Goal: Answer question/provide support: Share knowledge or assist other users

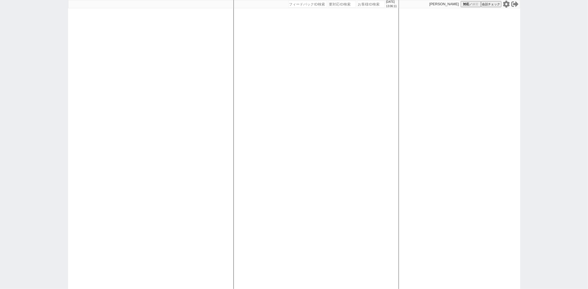
drag, startPoint x: 470, startPoint y: 0, endPoint x: 364, endPoint y: 4, distance: 106.7
click at [364, 4] on input "number" at bounding box center [371, 4] width 28 height 7
paste input "616980"
type input "616980"
select select
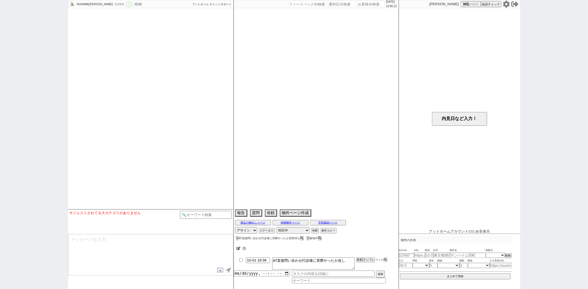
type textarea "西[PERSON_NAME]四丁目の実家に母が暮らしており そこに頻繁に様子を見に行ける環境を得るのが引越しの理由"
select select "2025"
select select "12"
select select "36"
select select "1"
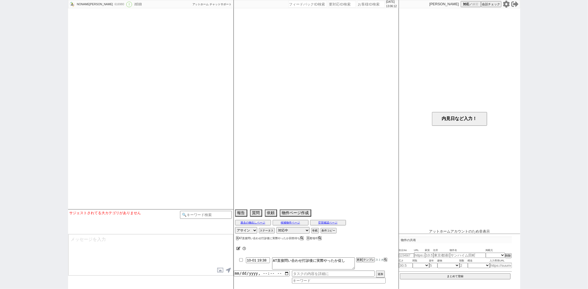
select select "11"
select select "214"
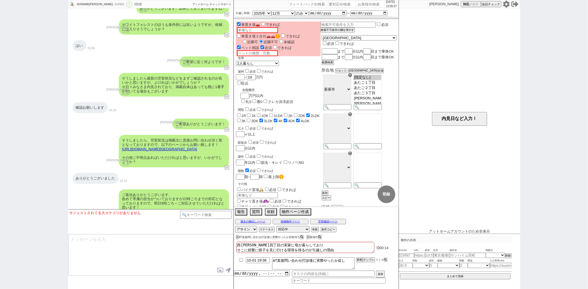
scroll to position [827, 0]
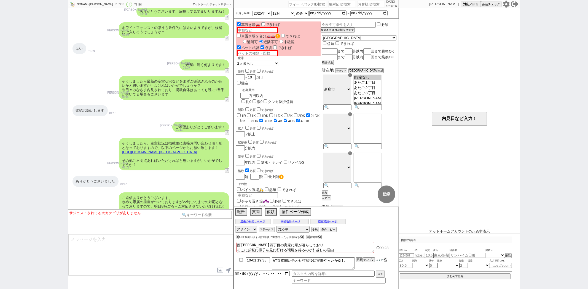
click at [359, 1] on input "number" at bounding box center [371, 4] width 28 height 7
paste input "617046"
type input "617046"
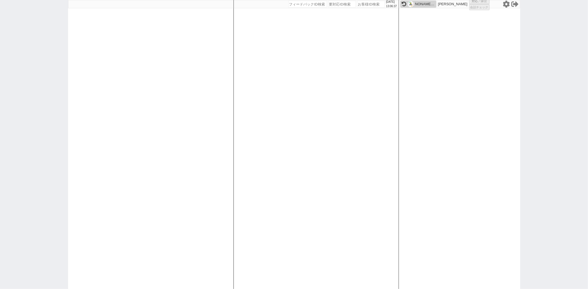
select select
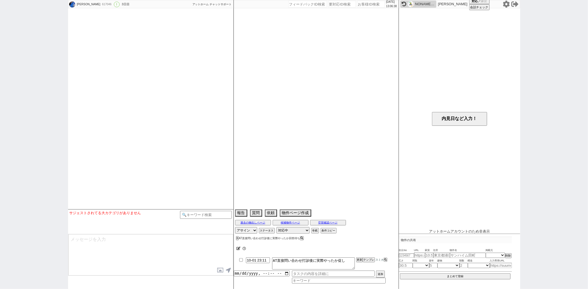
select select "13"
select select "1"
select select "53"
select select "[DATE]"
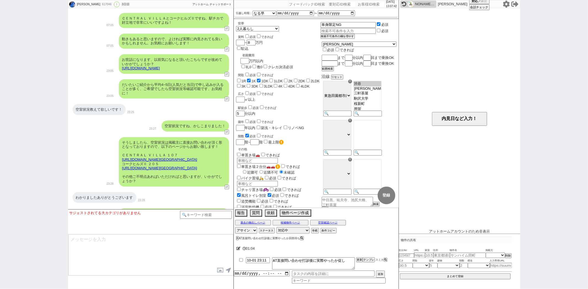
scroll to position [1202, 0]
click at [100, 4] on div "617046" at bounding box center [106, 4] width 12 height 4
copy div "617046"
click at [359, 5] on input "number" at bounding box center [371, 4] width 28 height 7
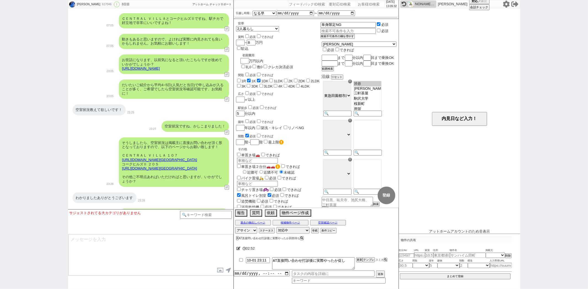
paste input "616978"
type input "616978"
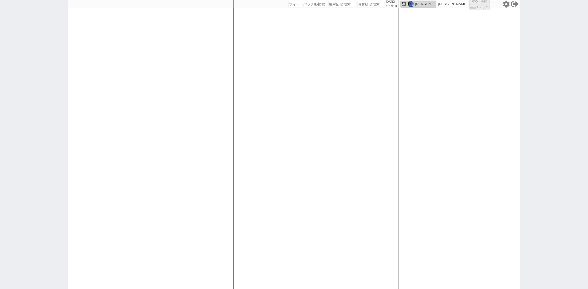
select select
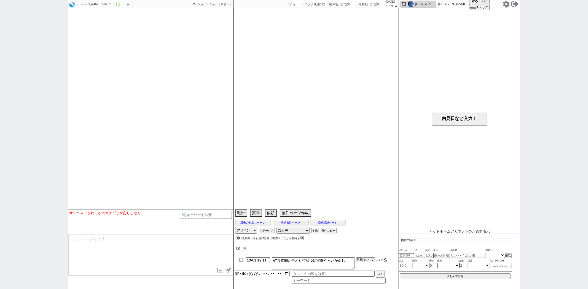
select select "13"
select select "1"
select select "14"
select select "83"
select select "17"
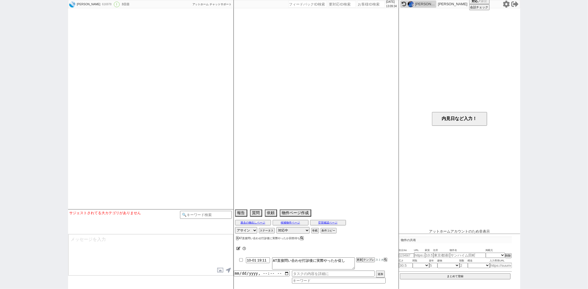
select select "568"
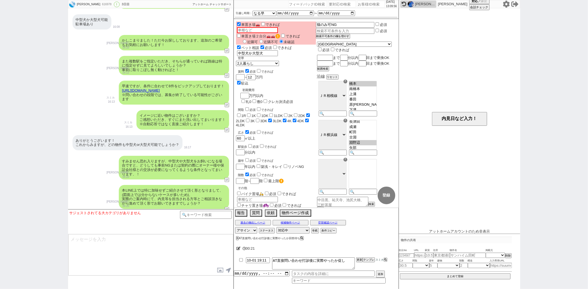
scroll to position [516, 0]
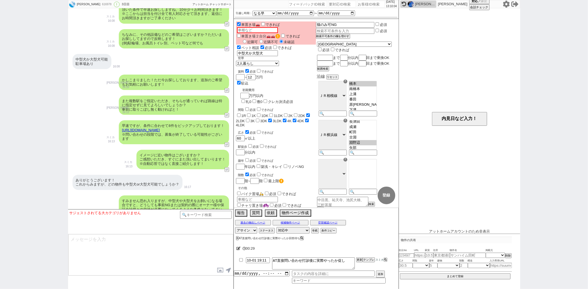
click at [363, 3] on input "number" at bounding box center [371, 4] width 28 height 7
paste input "616948"
type input "616948"
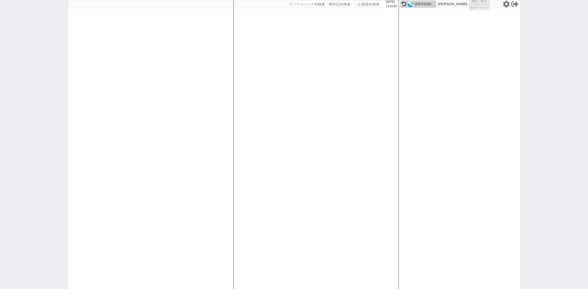
select select
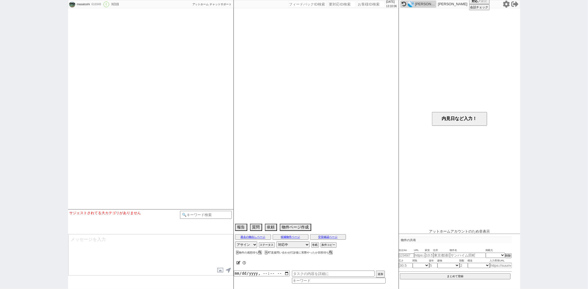
select select "15"
select select "6"
select select "63"
select select "[DATE]"
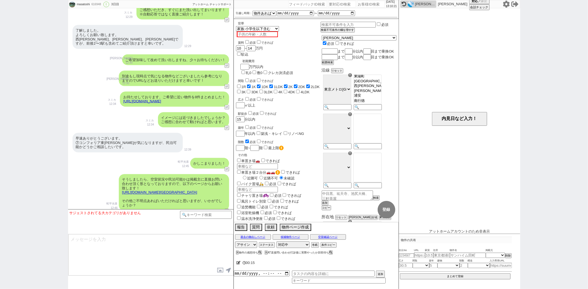
scroll to position [710, 0]
click at [360, 3] on input "number" at bounding box center [371, 4] width 28 height 7
paste input "615944"
type input "615944"
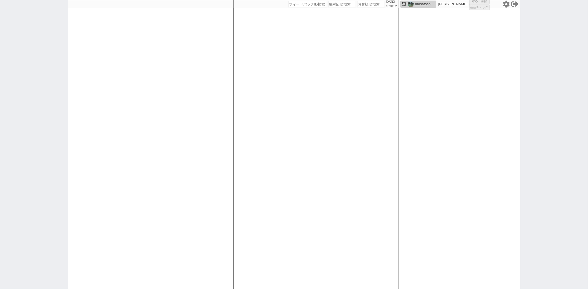
select select
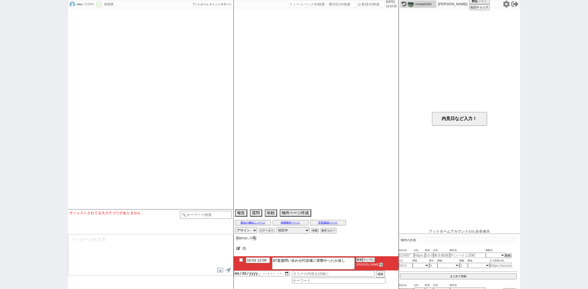
scroll to position [2313, 0]
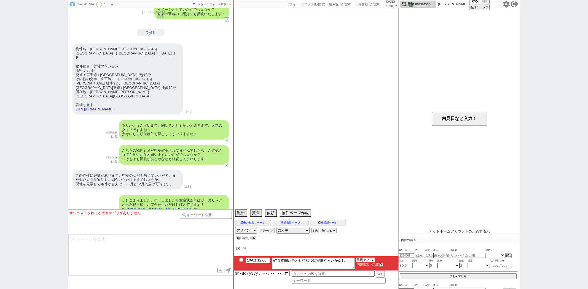
select select "[DATE]"
select select "4"
select select "36"
select select "0"
select select "47"
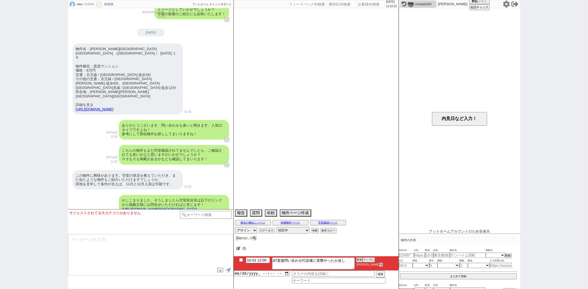
select select "48"
select select "14"
select select "470"
select select "44"
select select "59"
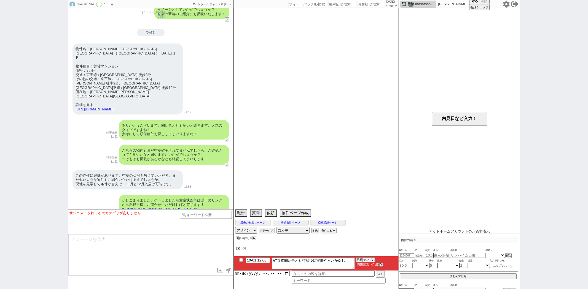
select select "[DATE]"
select select "50"
select select "53"
select select "60"
select select "66"
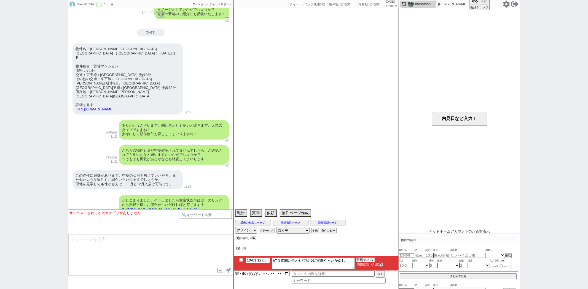
select select "68"
select select "[DATE]"
select select "75"
select select "[DATE]"
select select "55"
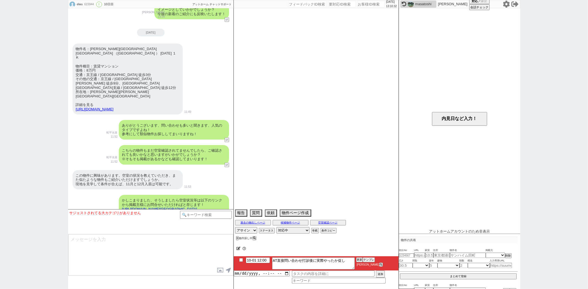
select select "38"
select select "46"
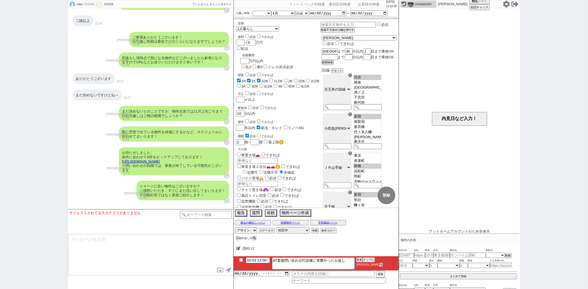
scroll to position [496, 0]
click at [363, 6] on input "number" at bounding box center [371, 4] width 28 height 7
paste input "615963"
type input "615963"
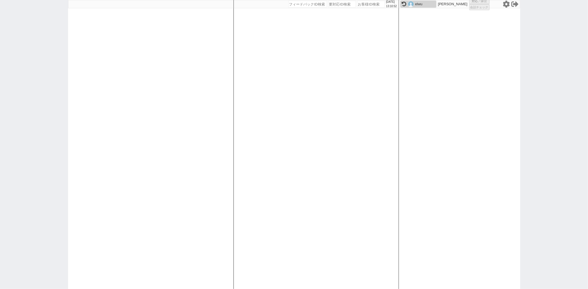
select select
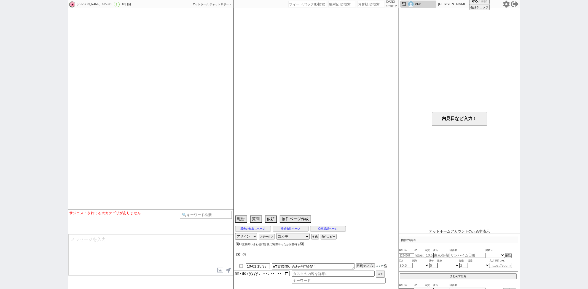
select select "13"
select select "7"
select select "11"
select select "200"
select select "19058"
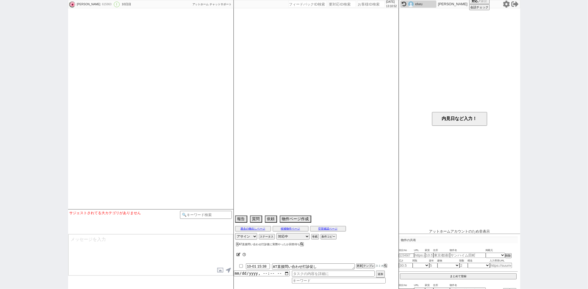
select select "33"
select select "973"
select select "118"
select select "2937"
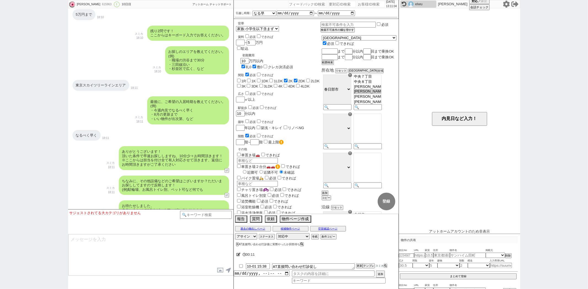
scroll to position [307, 0]
click at [364, 6] on input "number" at bounding box center [371, 4] width 28 height 7
paste input "613617"
type input "613617"
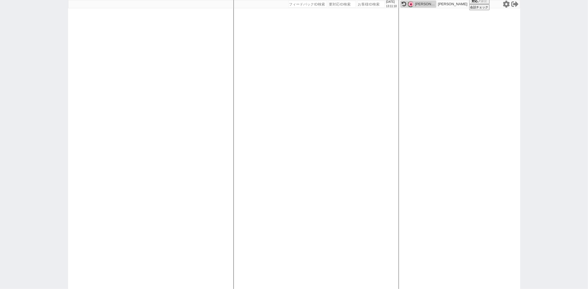
select select
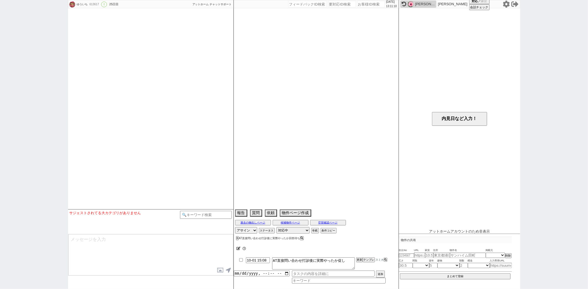
select select "15"
select select "6"
select select "52"
select select "[DATE]"
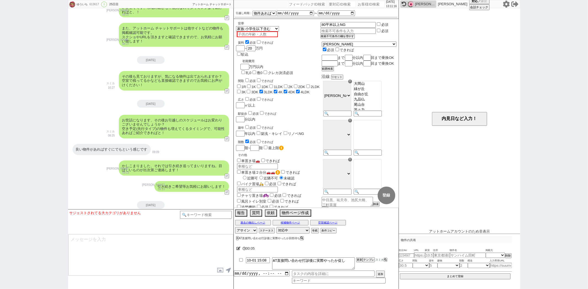
scroll to position [1237, 0]
click at [359, 4] on input "number" at bounding box center [371, 4] width 28 height 7
paste input "613770"
type input "613770"
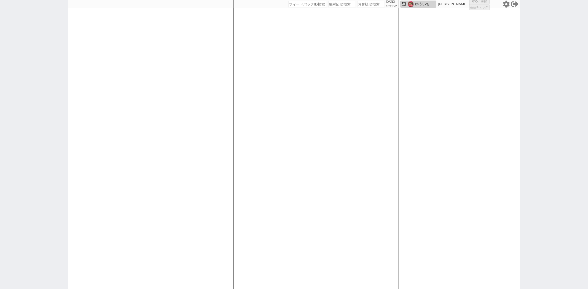
select select
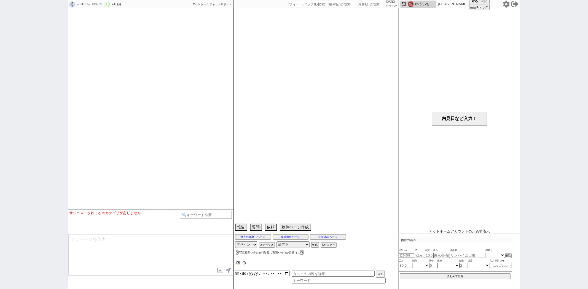
select select "15"
select select "6"
select select "4"
select select "22832"
select select "131"
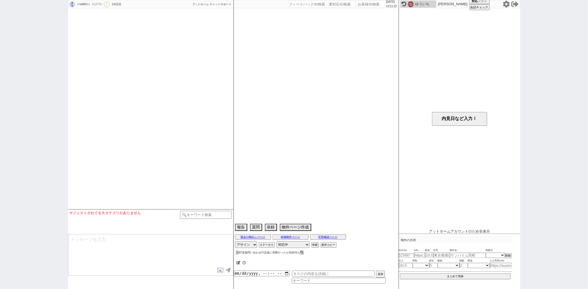
select select "3195"
select select "137"
select select "3287"
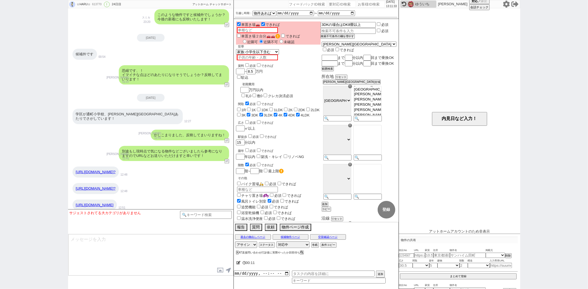
scroll to position [843, 0]
click at [360, 4] on input "number" at bounding box center [371, 4] width 28 height 7
paste input "616899"
type input "616899"
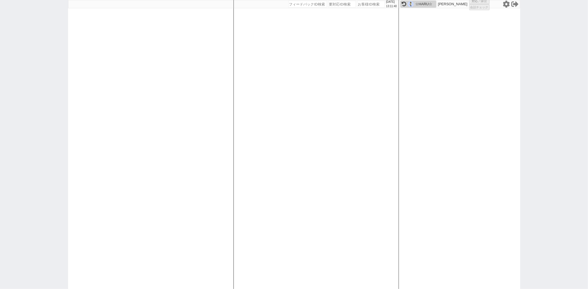
select select
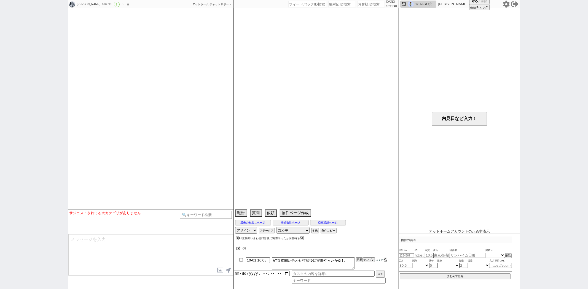
select select "15"
select select "6"
select select "11"
select select "35"
select select "[DATE]"
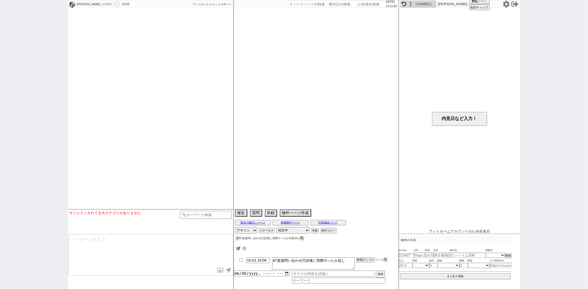
select select "25"
select select "796"
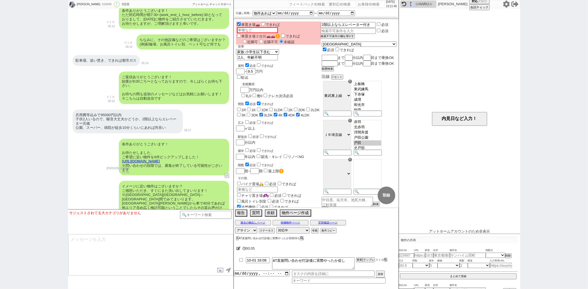
scroll to position [464, 0]
click at [362, 7] on input "number" at bounding box center [371, 4] width 28 height 7
paste input "616950"
type input "616950"
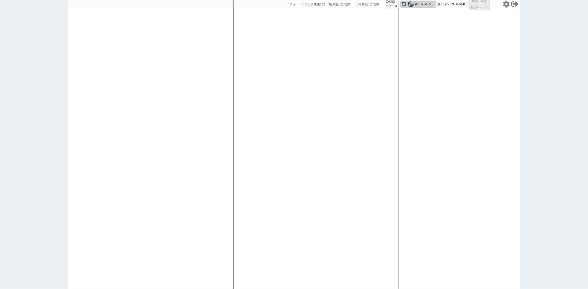
select select
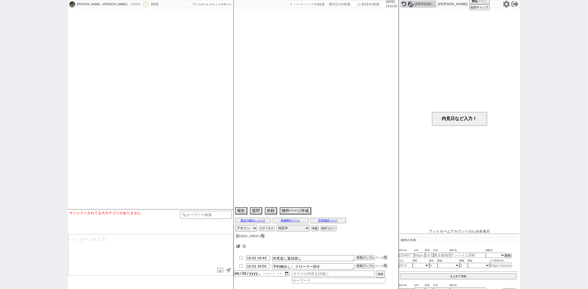
scroll to position [1852, 0]
select select "2025"
select select "11"
select select "34"
select select "1"
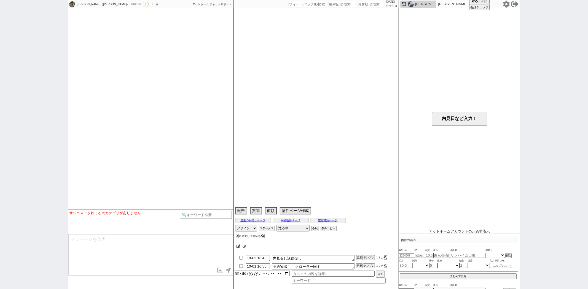
select select "14"
select select "64"
select select "65"
select select "66"
select select "67"
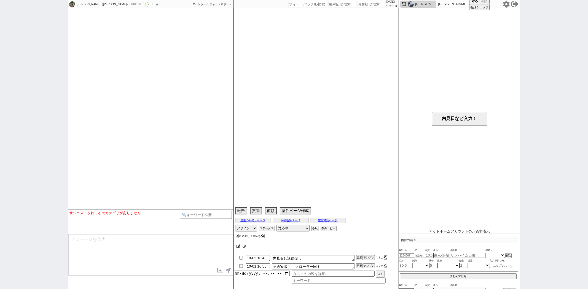
select select "68"
select select "69"
select select "70"
select select "71"
select select "72"
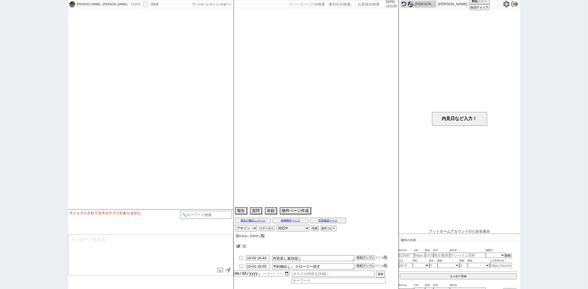
select select "74"
select select "75"
select select "76"
select select "77"
select select "78"
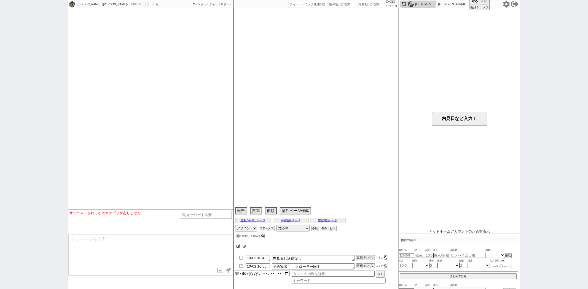
select select "79"
select select "80"
select select "81"
select select "82"
select select "83"
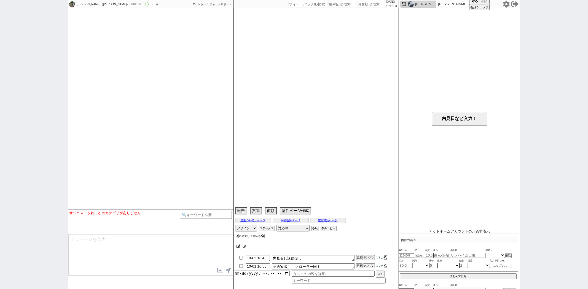
select select "84"
select select "85"
select select "86"
select select "87"
select select "88"
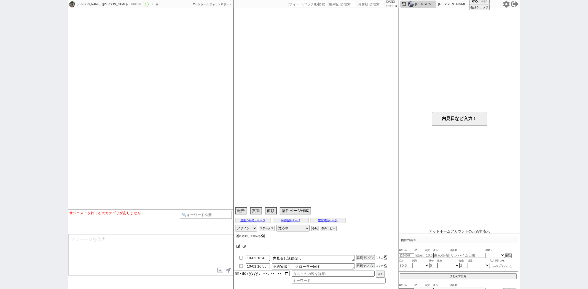
select select "89"
select select "90"
select select "91"
select select "92"
select select "93"
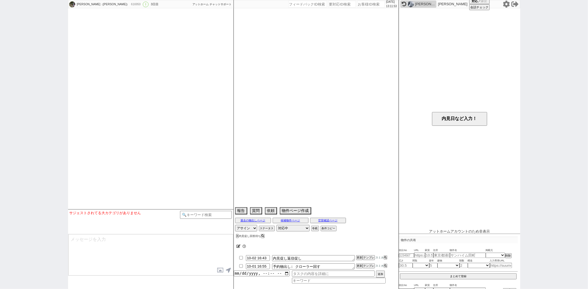
select select "94"
select select "95"
select select "96"
select select "97"
select select "98"
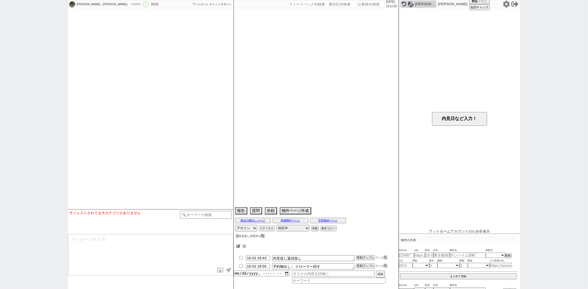
select select "99"
select select "100"
select select "101"
select select "102"
select select "103"
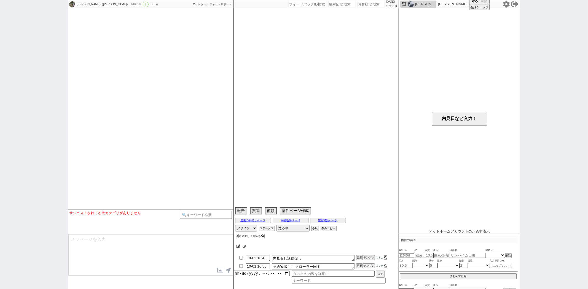
select select "104"
select select "105"
select select "106"
select select "107"
select select "108"
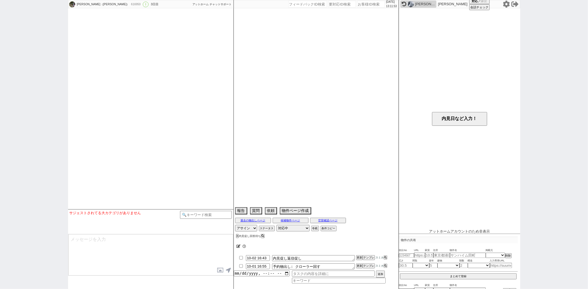
select select "109"
select select "110"
select select "111"
select select "112"
select select "113"
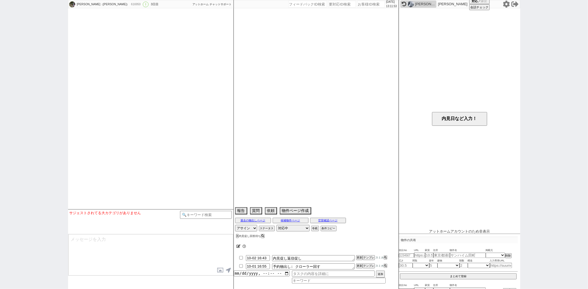
select select "114"
select select "115"
select select "116"
select select "117"
select select "118"
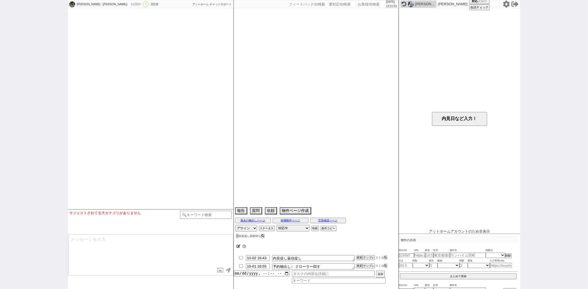
select select "119"
select select "120"
select select "[DATE]"
select select "53"
select select "[DATE]"
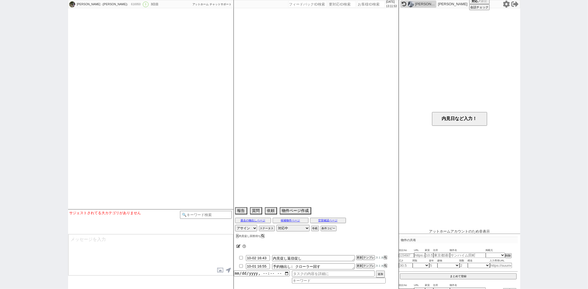
select select "91"
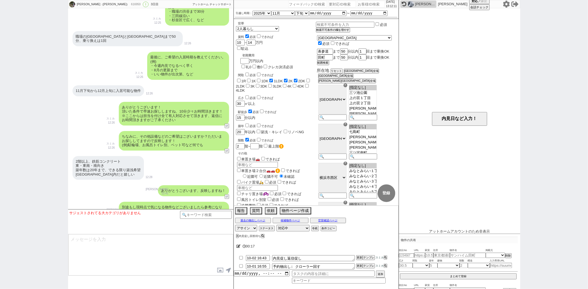
scroll to position [346, 0]
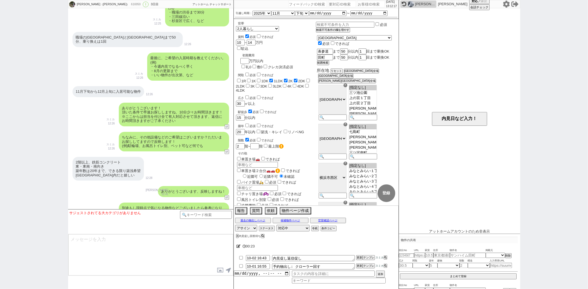
click at [362, 5] on input "number" at bounding box center [371, 4] width 28 height 7
paste input "616941"
type input "616941"
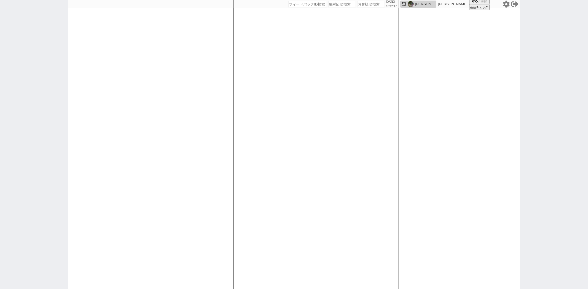
select select
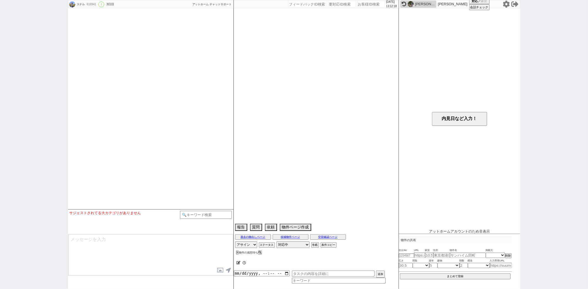
select select "13"
select select "0"
select select "14"
select select "482"
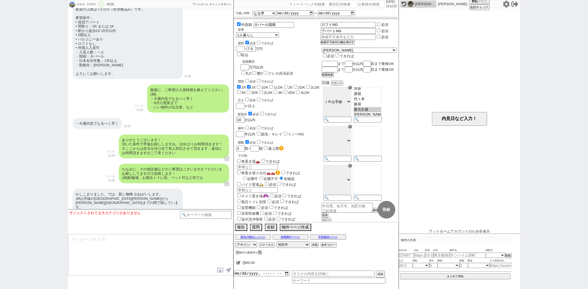
scroll to position [405, 0]
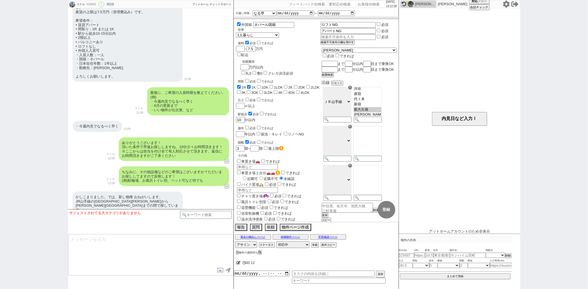
click at [362, 4] on input "number" at bounding box center [371, 4] width 28 height 7
paste input "616948"
type input "616948"
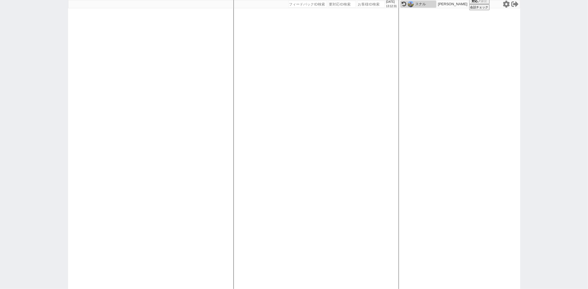
select select
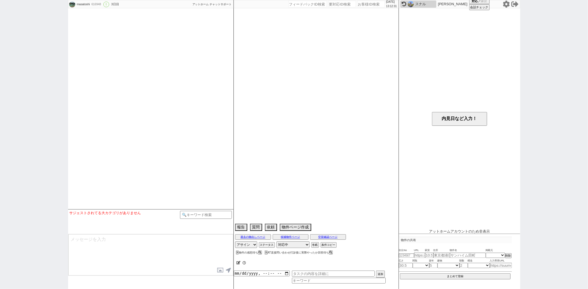
select select "15"
select select "6"
select select "63"
select select "[DATE]"
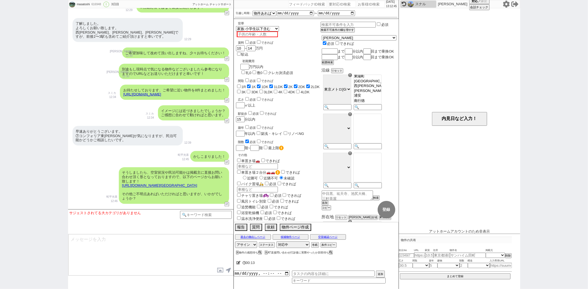
scroll to position [717, 0]
click at [362, 5] on input "number" at bounding box center [371, 4] width 28 height 7
paste input "616945"
type input "616945"
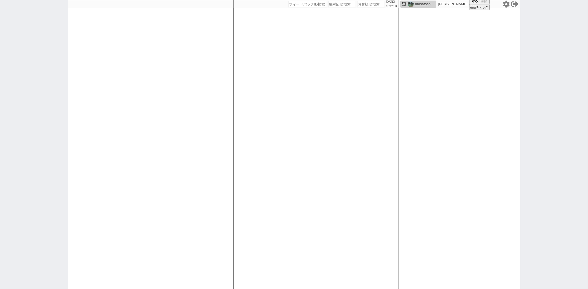
select select
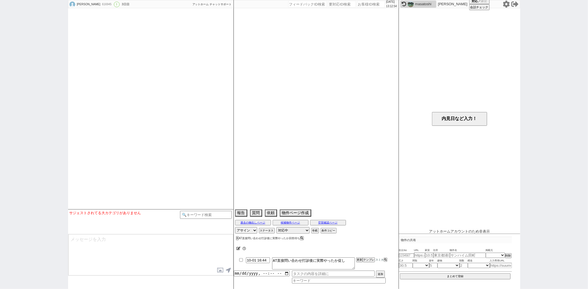
select select "16"
select select "0"
select select "7"
select select "8"
select select "18"
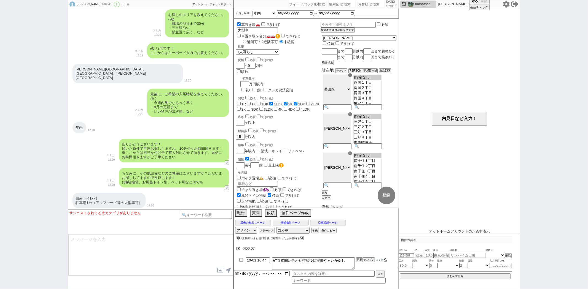
scroll to position [353, 0]
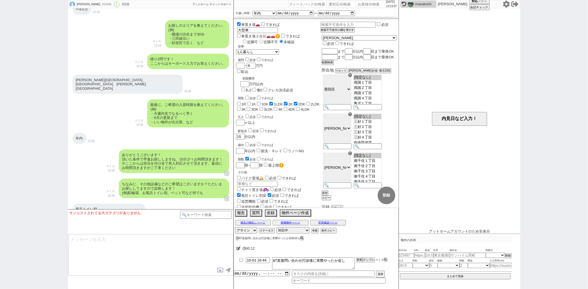
click at [363, 4] on input "number" at bounding box center [371, 4] width 28 height 7
paste input "616806"
type input "616806"
select select
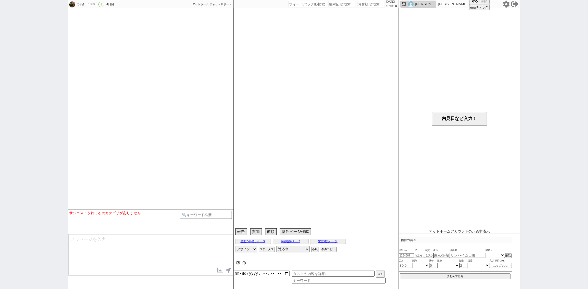
select select "13"
select select "6"
select select "5"
select select "500"
select select "60"
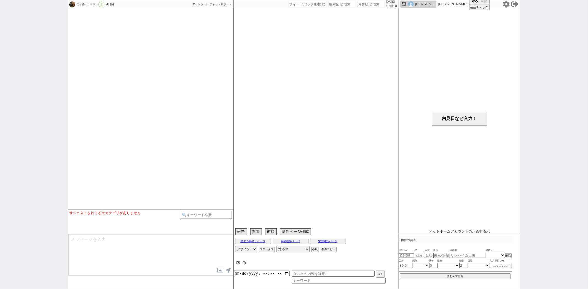
select select "1481"
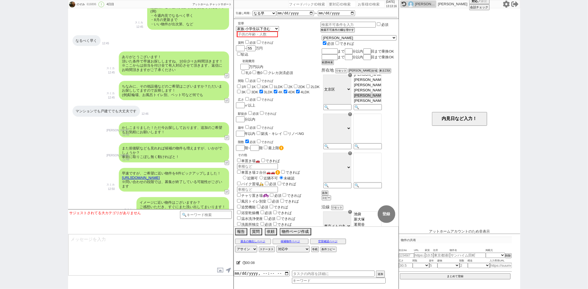
scroll to position [386, 0]
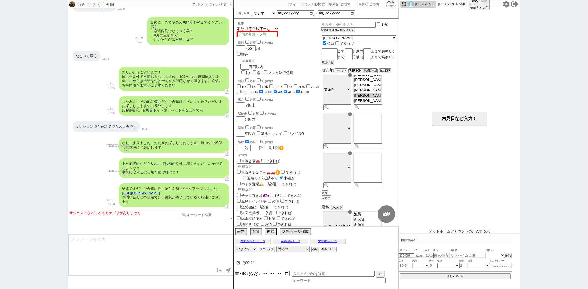
click at [360, 4] on input "number" at bounding box center [371, 4] width 28 height 7
paste input "613382"
type input "613382"
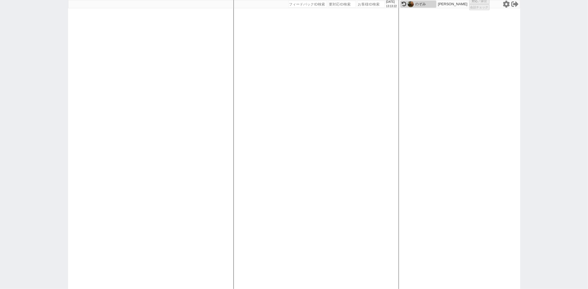
select select
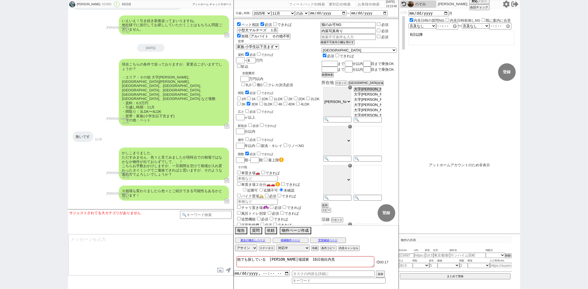
scroll to position [2760, 0]
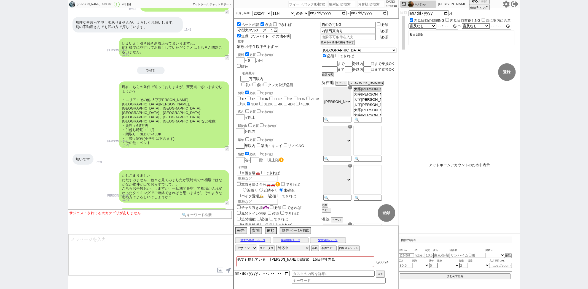
click at [370, 2] on input "number" at bounding box center [371, 4] width 28 height 7
paste input "614989"
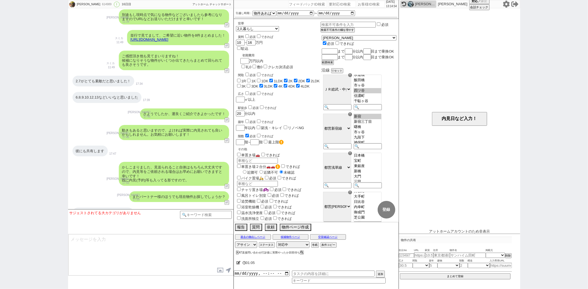
scroll to position [934, 0]
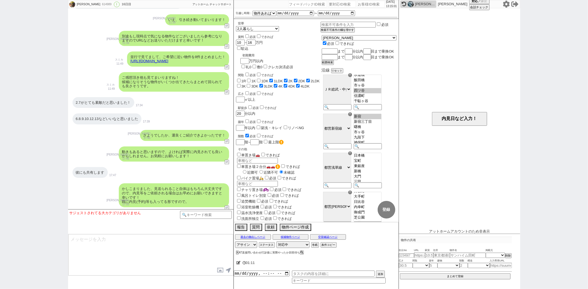
click at [370, 3] on input "number" at bounding box center [371, 4] width 28 height 7
paste input "615967"
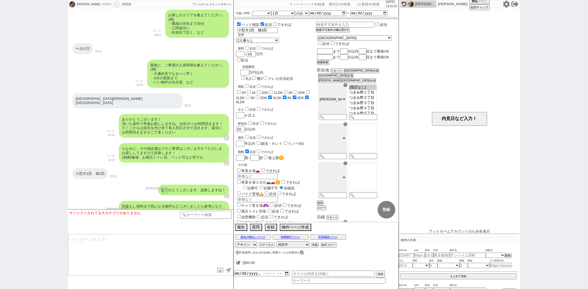
scroll to position [329, 0]
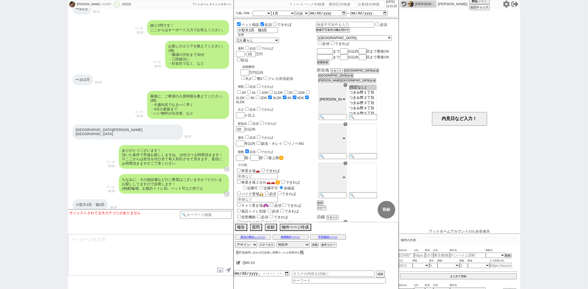
click at [363, 6] on input "number" at bounding box center [371, 4] width 28 height 7
paste input "615980"
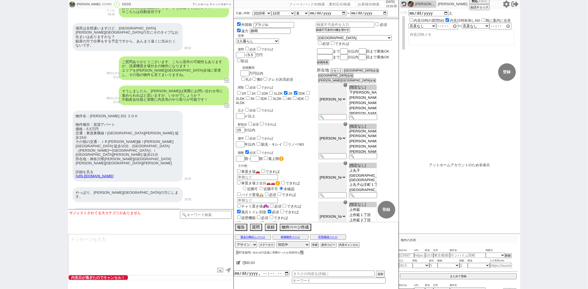
scroll to position [1361, 0]
click at [372, 5] on input "number" at bounding box center [371, 4] width 28 height 7
paste input "615946"
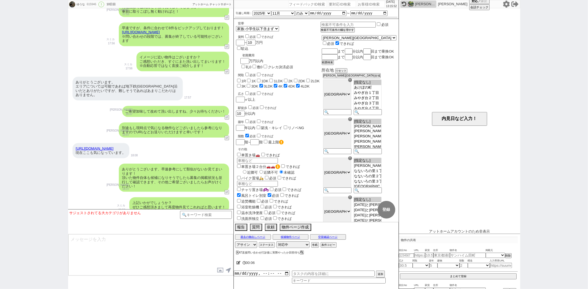
scroll to position [480, 0]
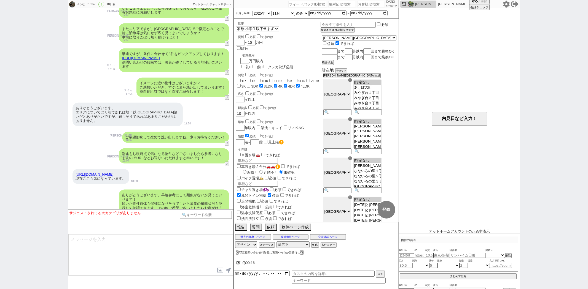
click at [369, 3] on input "number" at bounding box center [371, 4] width 28 height 7
paste input "615952"
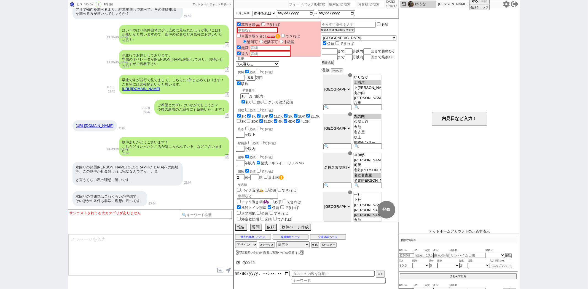
scroll to position [1644, 0]
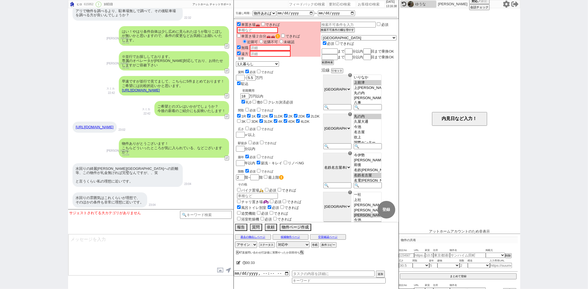
click at [366, 5] on input "number" at bounding box center [371, 4] width 28 height 7
paste input "615318"
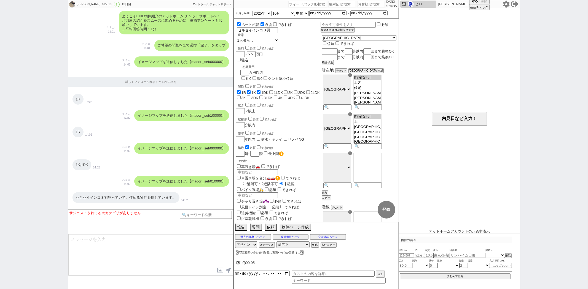
scroll to position [0, 0]
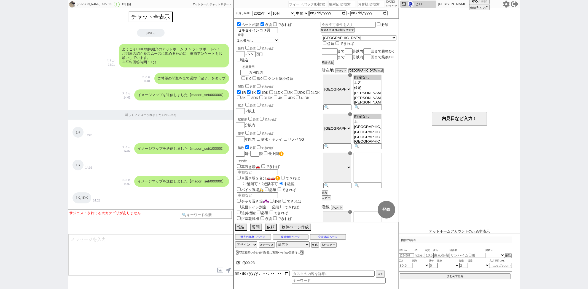
click at [357, 5] on input "number" at bounding box center [371, 4] width 28 height 7
paste input "613770"
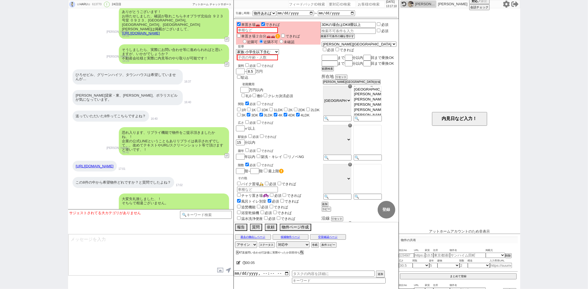
scroll to position [1297, 0]
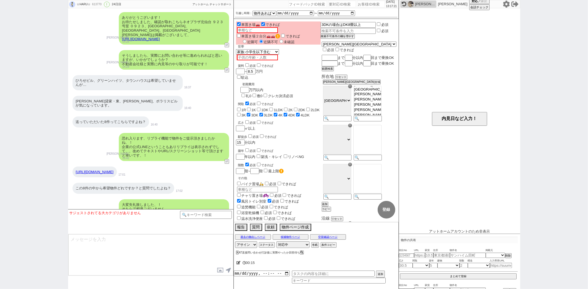
click at [360, 7] on div "[DATE] 13:17:21" at bounding box center [316, 4] width 165 height 8
click at [362, 6] on input "number" at bounding box center [371, 4] width 28 height 7
paste input "615021"
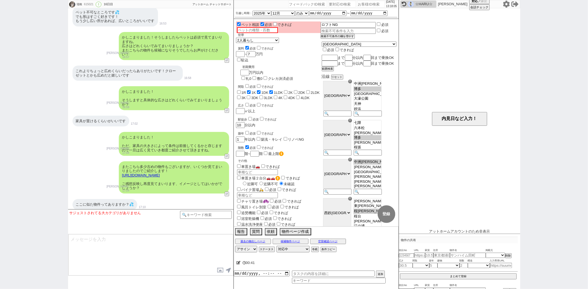
scroll to position [1406, 0]
click at [369, 4] on input "number" at bounding box center [371, 4] width 28 height 7
paste input "610550"
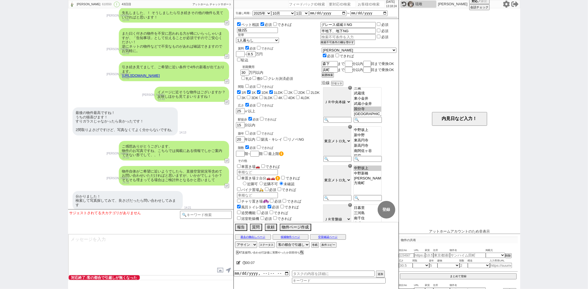
scroll to position [7665, 0]
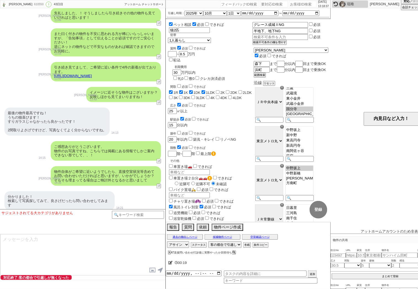
click at [47, 177] on p "[PERSON_NAME]" at bounding box center [50, 179] width 23 height 4
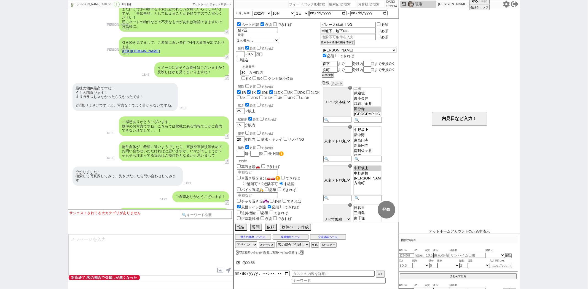
scroll to position [7690, 0]
click at [362, 6] on input "number" at bounding box center [371, 4] width 28 height 7
paste input "615931"
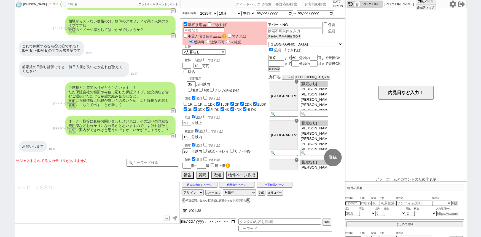
scroll to position [31, 0]
drag, startPoint x: 582, startPoint y: 0, endPoint x: 110, endPoint y: 71, distance: 477.2
click at [110, 82] on div "ご感想とご質問ありがとうございます、！ ただ保証会社の種類や与信に応じた保証タイプ、鍵交換など含むご選択いただける希望の組み合わせなど、 事前に掲載情報に記載…" at bounding box center [120, 96] width 110 height 28
click at [312, 6] on input "number" at bounding box center [318, 4] width 28 height 7
paste input "612559"
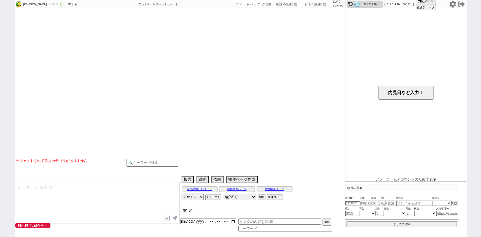
scroll to position [514, 0]
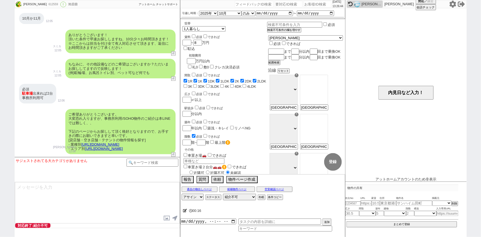
click at [310, 4] on input "number" at bounding box center [318, 4] width 28 height 7
paste input "612560"
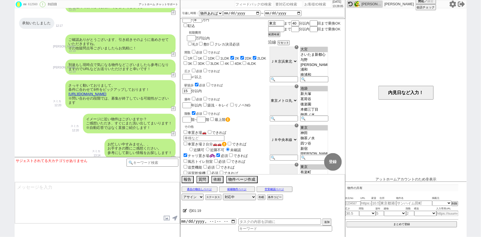
scroll to position [0, 0]
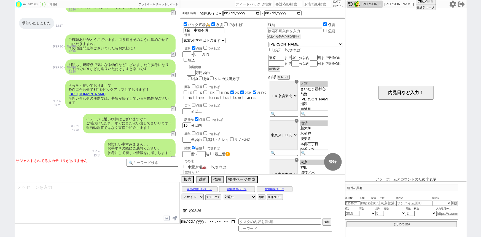
click at [308, 3] on input "number" at bounding box center [318, 4] width 28 height 7
paste input "612561"
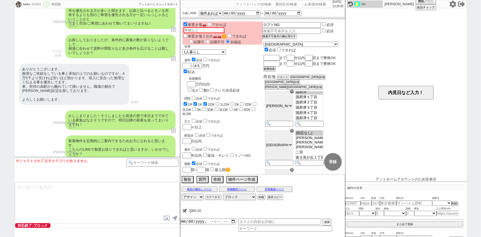
scroll to position [884, 0]
click at [308, 6] on input "number" at bounding box center [318, 4] width 28 height 7
paste input "612562"
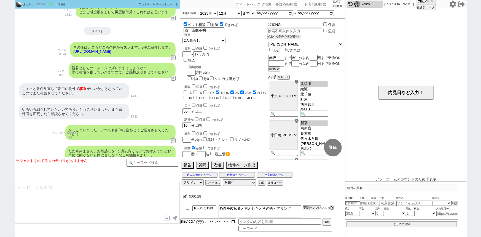
scroll to position [939, 0]
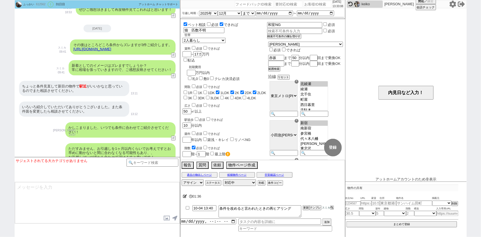
click at [305, 6] on input "number" at bounding box center [318, 4] width 28 height 7
paste input "612571"
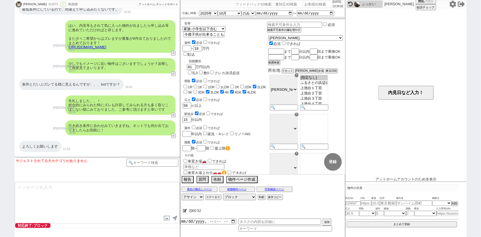
scroll to position [1129, 0]
click at [106, 47] on link "[URL][DOMAIN_NAME]" at bounding box center [88, 47] width 38 height 4
click at [185, 8] on button "☓" at bounding box center [185, 5] width 10 height 11
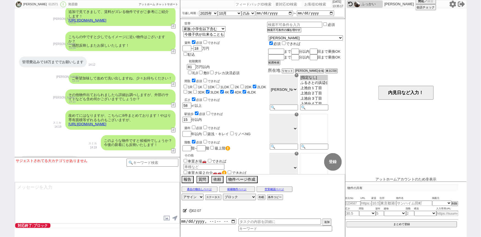
scroll to position [865, 0]
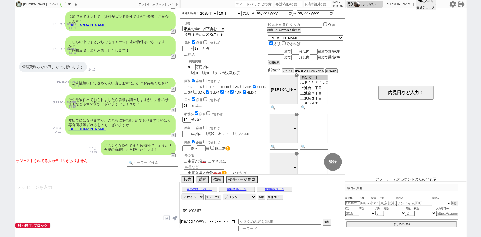
click at [312, 8] on div "[DATE] 13:36:07" at bounding box center [262, 4] width 165 height 8
click at [310, 6] on input "number" at bounding box center [318, 4] width 28 height 7
paste input "612573"
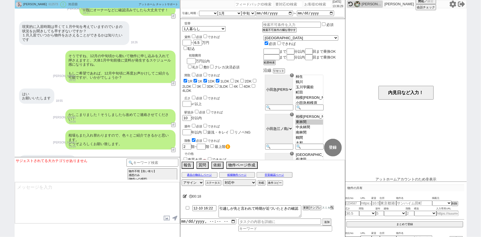
scroll to position [1138, 0]
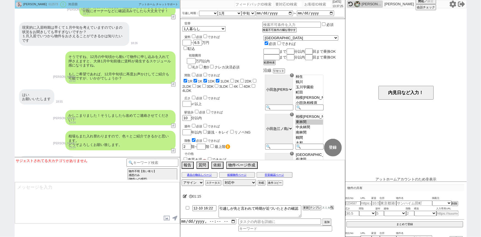
click at [309, 2] on input "number" at bounding box center [318, 4] width 28 height 7
paste input "612576"
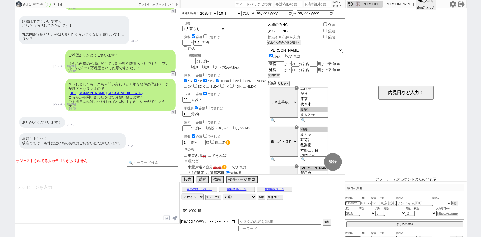
scroll to position [2015, 0]
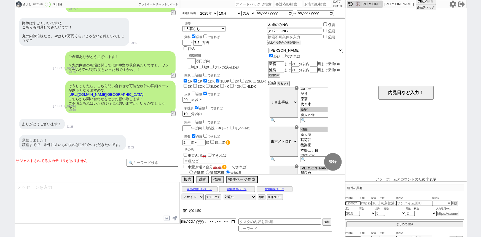
click at [307, 4] on input "number" at bounding box center [318, 4] width 28 height 7
paste input "612609"
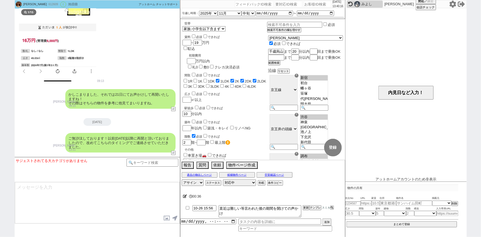
scroll to position [1417, 0]
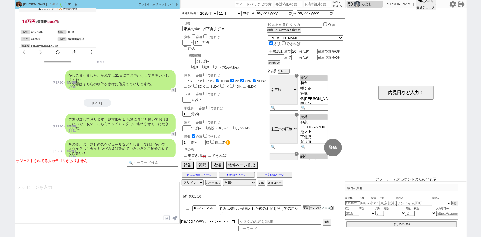
click at [305, 3] on input "number" at bounding box center [318, 4] width 28 height 7
paste input "612618"
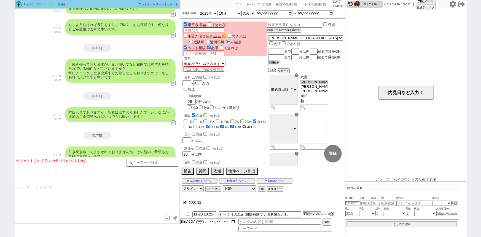
scroll to position [31, 0]
click at [306, 4] on input "number" at bounding box center [318, 4] width 28 height 7
paste input "612639"
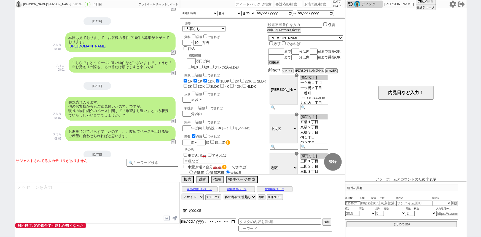
scroll to position [735, 0]
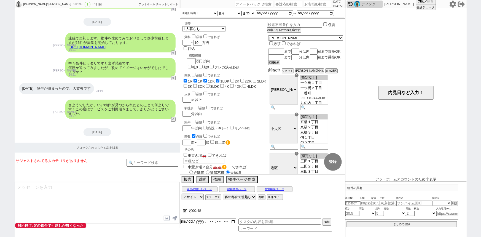
click at [307, 6] on input "number" at bounding box center [318, 4] width 28 height 7
paste input "612652"
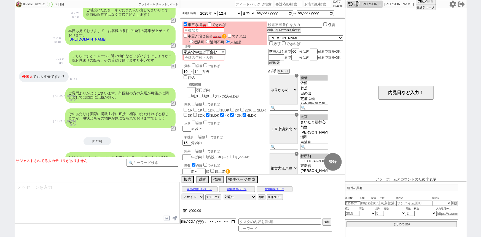
scroll to position [593, 0]
click at [311, 4] on input "number" at bounding box center [318, 4] width 28 height 7
paste input "612681"
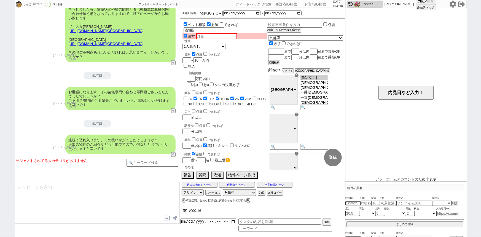
scroll to position [1469, 0]
click at [309, 4] on input "number" at bounding box center [318, 4] width 28 height 7
paste input "612709"
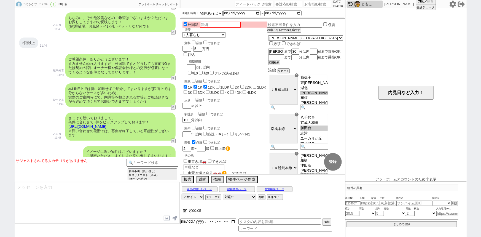
scroll to position [491, 0]
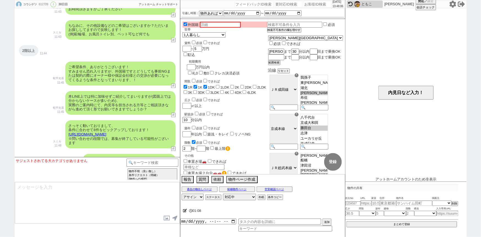
click at [309, 5] on input "number" at bounding box center [318, 4] width 28 height 7
paste input "612814"
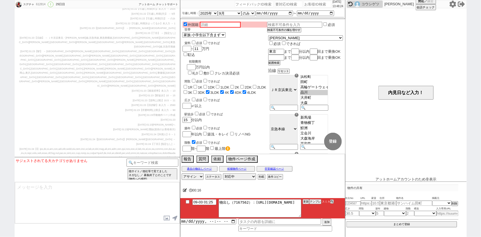
scroll to position [569, 0]
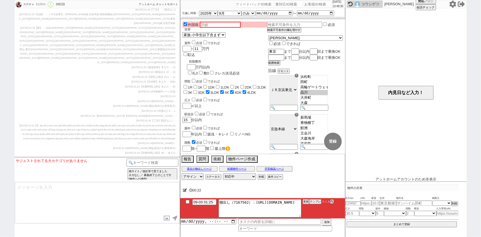
click at [126, 104] on span "[DATE] 01:23" at bounding box center [120, 105] width 15 height 3
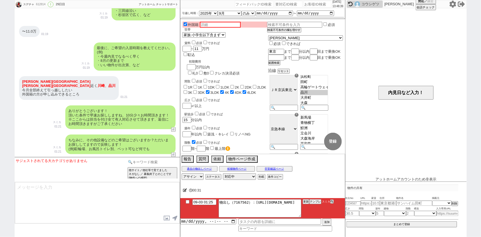
click at [141, 159] on input at bounding box center [152, 161] width 52 height 7
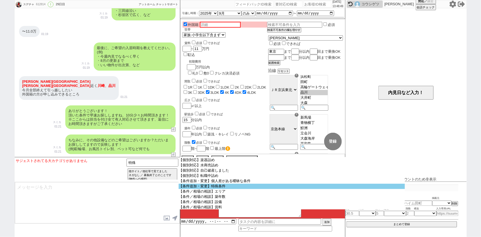
scroll to position [78, 0]
click at [232, 189] on option "【条件追加・変更】特殊条件" at bounding box center [292, 186] width 226 height 5
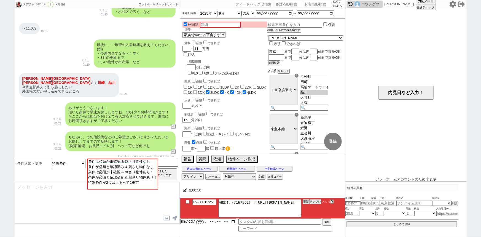
scroll to position [379, 0]
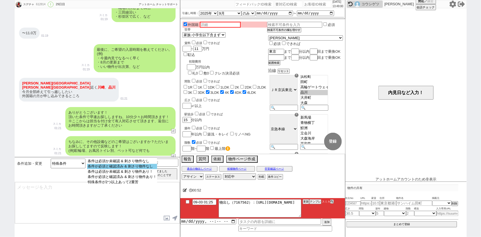
click at [124, 166] on option "条件が必須と確認済み & 刺さり物件なし" at bounding box center [122, 166] width 70 height 5
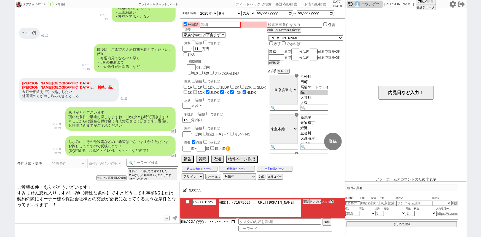
click at [17, 184] on textarea "ご希望条件、ありがとうございます！ すみません恐れ入りますが、@@【特殊な条件】ですとどうしても事前NGまたは契約の際にオーナー様や保証会社様との交渉が必要に…" at bounding box center [97, 202] width 165 height 41
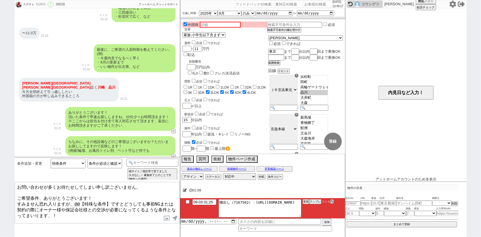
drag, startPoint x: 110, startPoint y: 198, endPoint x: 74, endPoint y: 198, distance: 36.1
click at [74, 198] on textarea "お問い合わせが多くお待たせしてしまい申し訳ございません。 ご希望条件、ありがとうございます！ すみません恐れ入りますが、@@【特殊な条件】ですとどうしても事前…" at bounding box center [97, 202] width 165 height 41
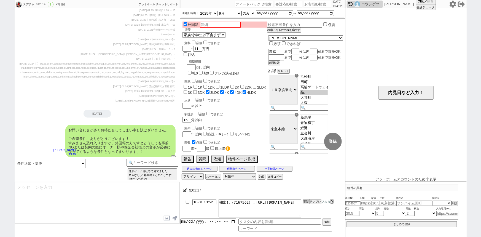
scroll to position [665, 0]
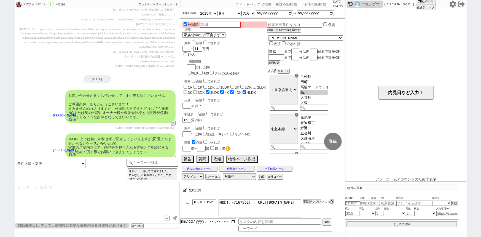
click at [118, 133] on div "本LINE上では特に加味せずご紹介してまいりますが(図面上では分からないケースが多いため)、 実際のご案内時にて、内見等を担当される方等とご相談頂きながら進め…" at bounding box center [120, 145] width 110 height 24
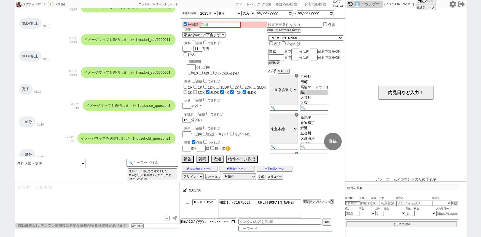
scroll to position [0, 0]
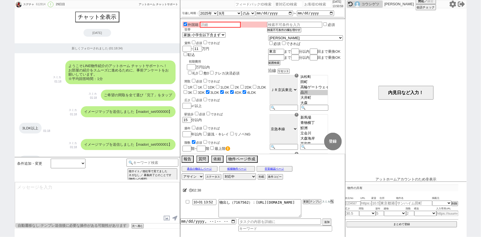
click at [308, 4] on input "number" at bounding box center [318, 4] width 28 height 7
paste input "612825"
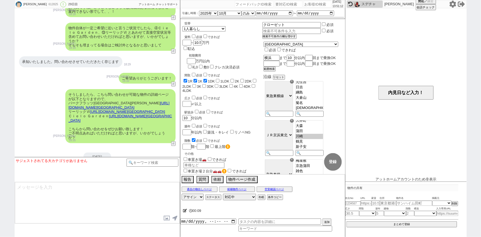
scroll to position [1105, 0]
click at [313, 2] on input "number" at bounding box center [318, 4] width 28 height 7
paste input "612859"
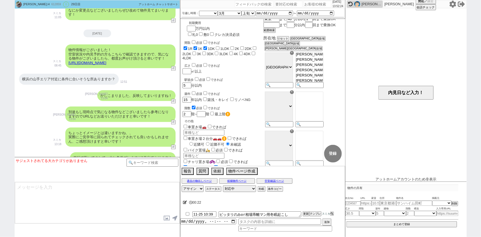
scroll to position [33, 0]
click at [322, 123] on input at bounding box center [308, 124] width 27 height 5
click at [294, 93] on div "☓" at bounding box center [292, 92] width 4 height 4
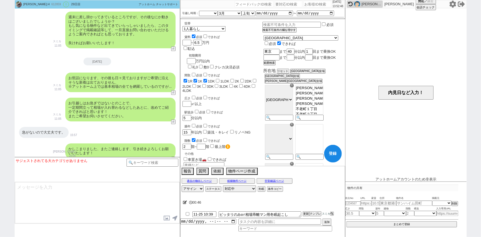
scroll to position [0, 0]
click at [323, 88] on option "[指定なし]" at bounding box center [309, 87] width 28 height 5
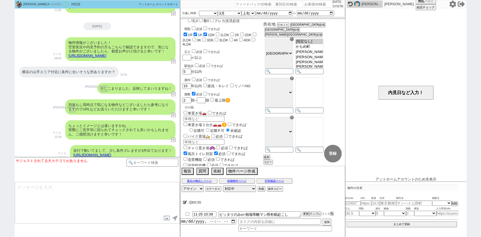
scroll to position [1549, 0]
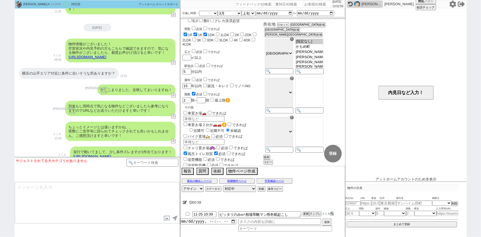
click at [129, 84] on div "かしこまりました、反映してまいりますね！" at bounding box center [136, 89] width 78 height 11
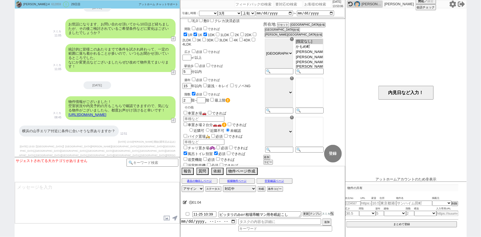
scroll to position [2133, 0]
click at [187, 171] on button "報告" at bounding box center [187, 171] width 11 height 6
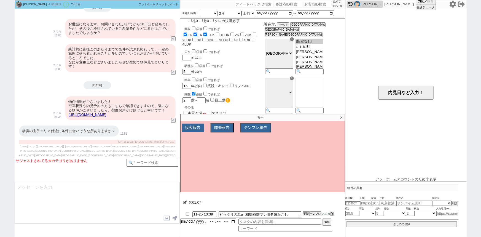
click at [194, 129] on button "接客報告" at bounding box center [193, 127] width 22 height 8
click at [195, 138] on select "FBの種類を選んでください ミス以外 条件入力 カテゴリ選択 状況入力 会話成り立たない・吹き出しミス 誤字脱字、言い回し、態度 不動産知識・相場・リサーチミ…" at bounding box center [218, 138] width 70 height 5
click at [183, 136] on select "FBの種類を選んでください ミス以外 条件入力 カテゴリ選択 状況入力 会話成り立たない・吹き出しミス 誤字脱字、言い回し、態度 不動産知識・相場・リサーチミ…" at bounding box center [218, 138] width 70 height 5
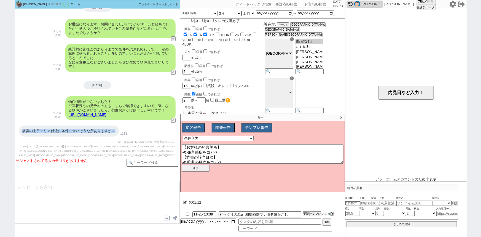
drag, startPoint x: 21, startPoint y: 18, endPoint x: 115, endPoint y: 15, distance: 94.3
click at [115, 125] on div "横浜の山手エリア付近に条件に合いそうな所ありますか？" at bounding box center [69, 130] width 100 height 11
copy div "横浜の山手エリア付近に条件に合いそうな所ありますか？"
drag, startPoint x: 219, startPoint y: 149, endPoint x: 190, endPoint y: 151, distance: 29.5
click at [190, 151] on textarea "【お客様の発言箇所】 @@発言箇所をコピペ 【辞書の該当目次】 @@辞典の目次をコピペ" at bounding box center [262, 153] width 161 height 19
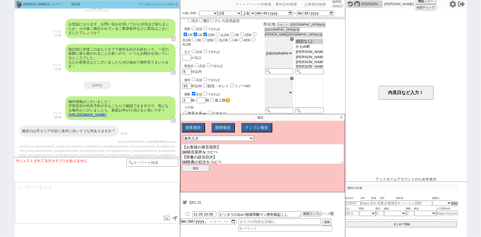
click at [191, 151] on textarea "【お客様の発言箇所】 @@発言箇所をコピペ 【辞書の該当目次】 @@辞典の目次をコピペ" at bounding box center [262, 153] width 161 height 19
drag, startPoint x: 220, startPoint y: 150, endPoint x: 180, endPoint y: 150, distance: 40.0
click at [180, 150] on div "[DATE] 13:53:18 候補物件を追加してしてください 紹介した物件一覧 他社物件を追加する 空室確認ページに追加・削除 紹介した物件一覧 他社物件を…" at bounding box center [262, 118] width 165 height 237
paste textarea "横浜の山手エリア付近に条件に合いそうな所ありますか？"
drag, startPoint x: 226, startPoint y: 161, endPoint x: 166, endPoint y: 169, distance: 60.0
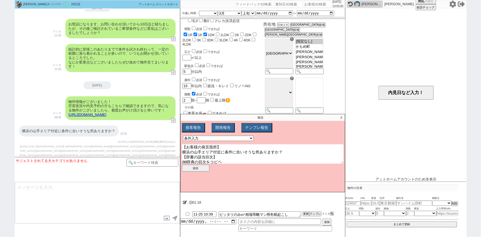
click at [166, 169] on div "[PERSON_NAME].H 612859 ! 0 29日目 冬眠中 自社客 アットホーム チャットサポート スミカ_BPO チャット全表示 [DATE] …" at bounding box center [241, 118] width 452 height 237
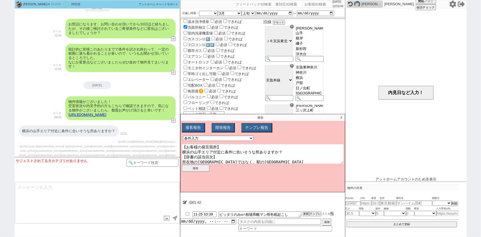
scroll to position [199, 0]
click at [199, 166] on button "送信" at bounding box center [196, 167] width 28 height 7
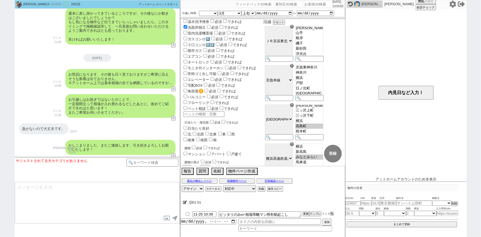
scroll to position [1805, 0]
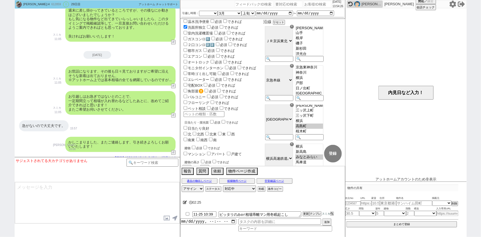
click at [305, 3] on input "number" at bounding box center [318, 4] width 28 height 7
paste input "612865"
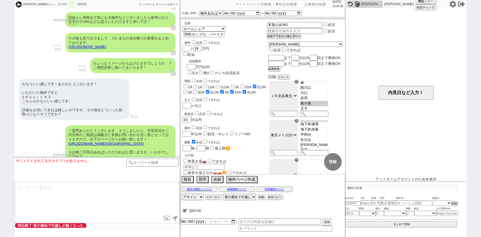
scroll to position [2281, 0]
click at [314, 3] on input "number" at bounding box center [318, 4] width 28 height 7
paste input "613009"
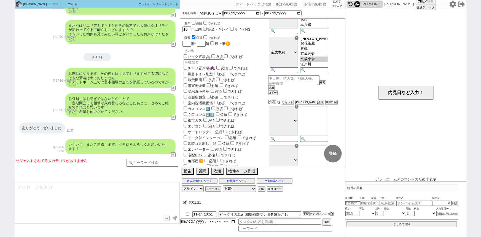
scroll to position [0, 0]
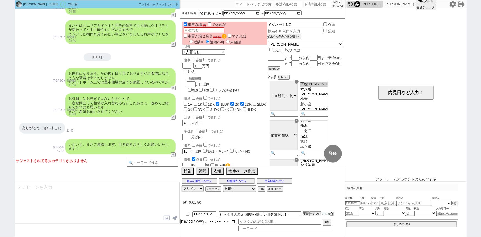
click at [309, 4] on input "number" at bounding box center [318, 4] width 28 height 7
paste input "613053"
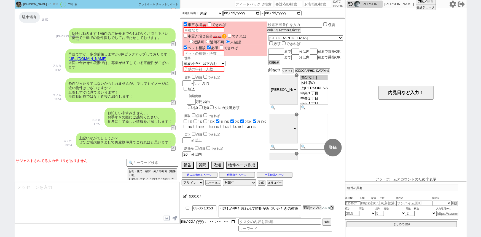
scroll to position [871, 0]
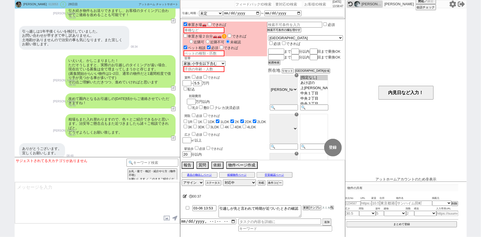
click at [306, 4] on input "number" at bounding box center [318, 4] width 28 height 7
paste input "613149"
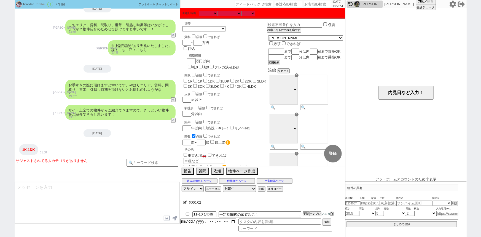
scroll to position [190, 0]
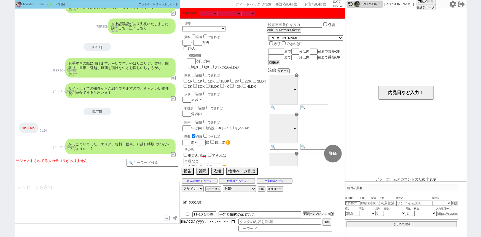
click at [450, 5] on icon at bounding box center [452, 4] width 7 height 7
